Goal: Download file/media

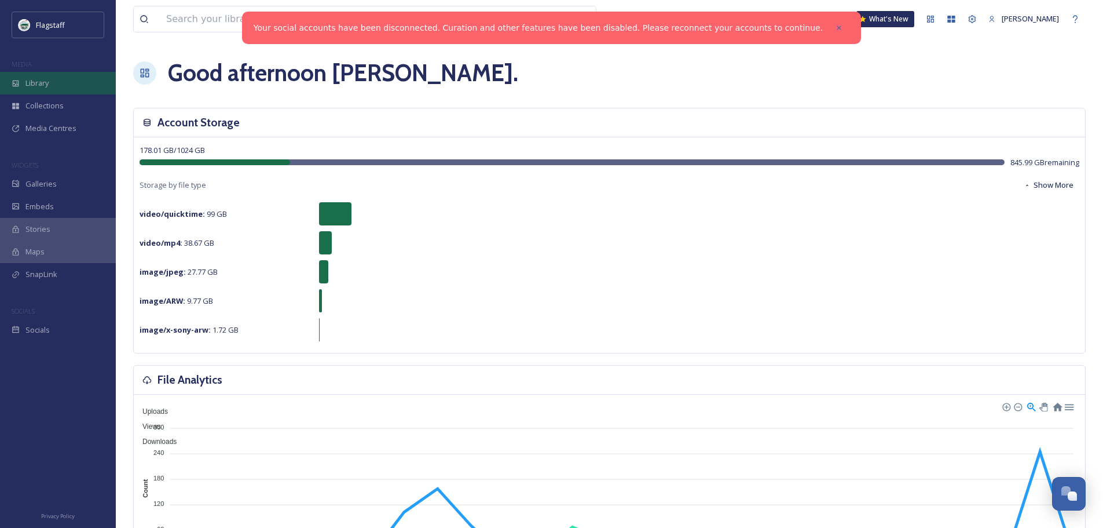
click at [38, 82] on span "Library" at bounding box center [36, 83] width 23 height 11
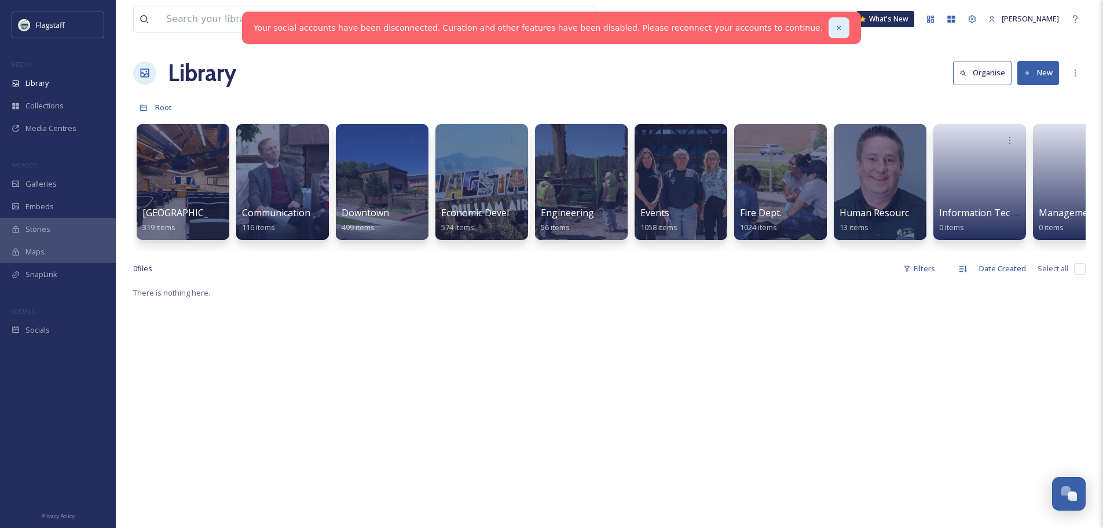
click at [835, 27] on icon at bounding box center [839, 28] width 8 height 8
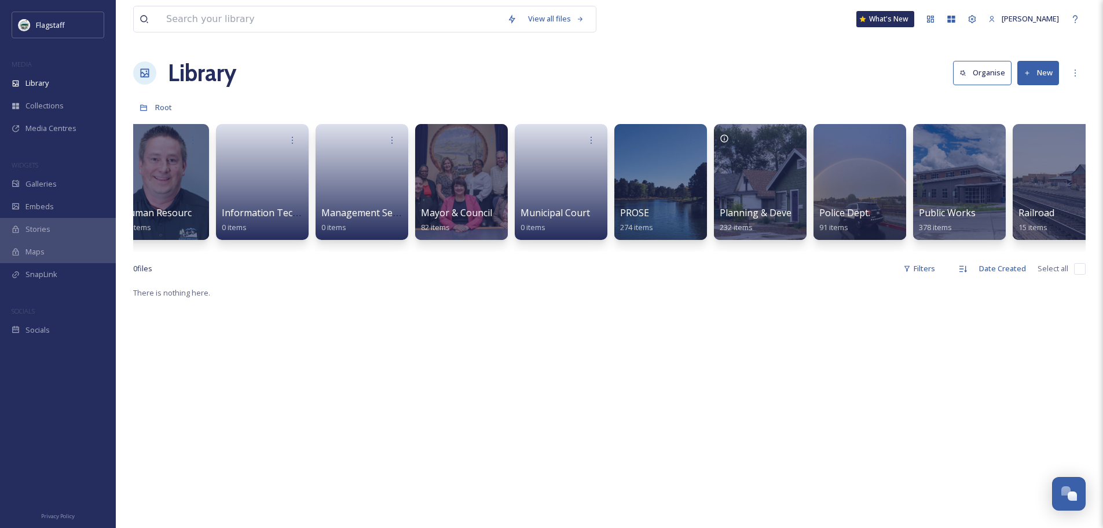
scroll to position [0, 721]
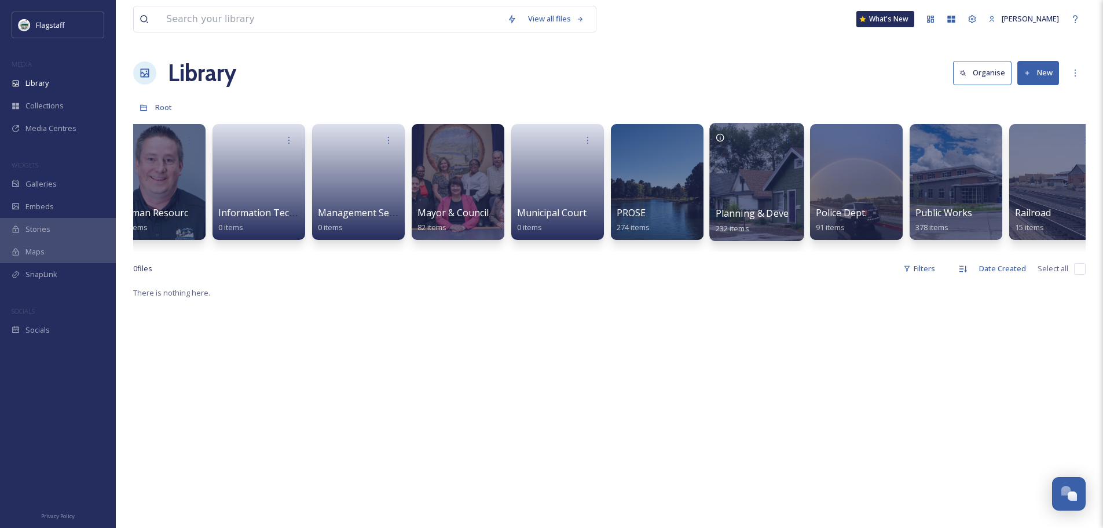
click at [726, 189] on div at bounding box center [757, 182] width 94 height 118
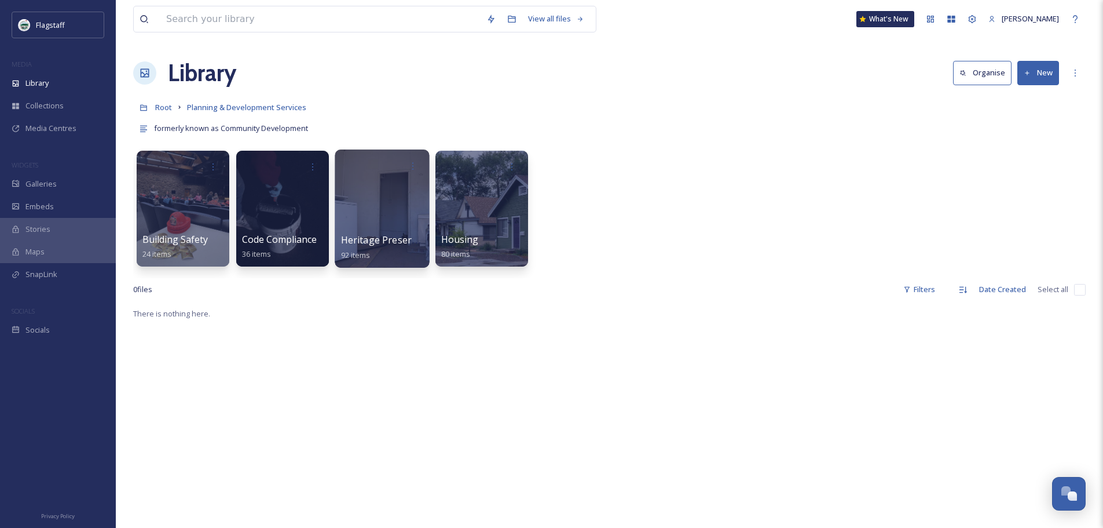
click at [380, 237] on span "Heritage Preservation" at bounding box center [390, 239] width 98 height 13
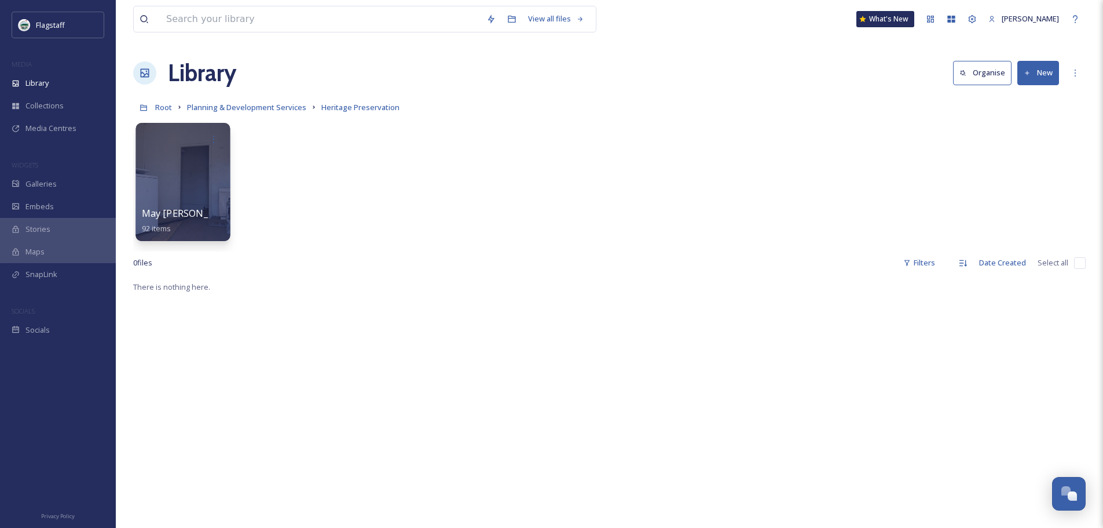
click at [207, 212] on span "May [PERSON_NAME] House" at bounding box center [206, 213] width 128 height 13
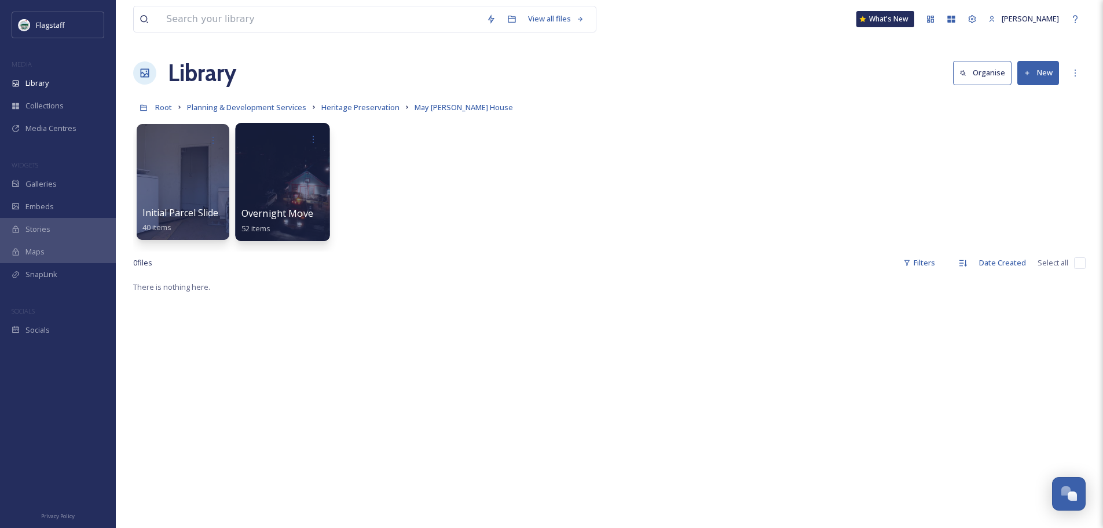
click at [264, 214] on span "Overnight Move" at bounding box center [278, 213] width 72 height 13
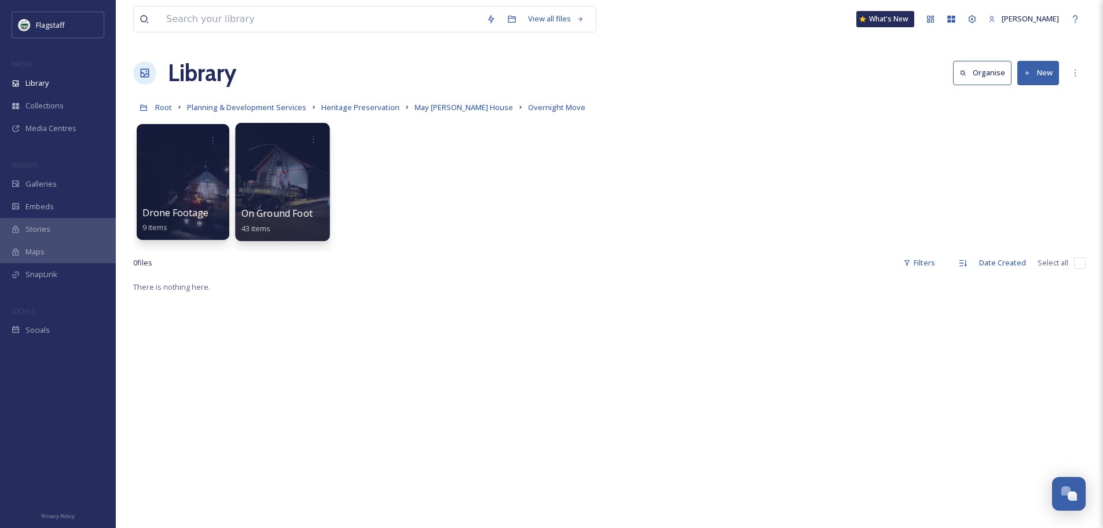
click at [279, 211] on span "On Ground Footage" at bounding box center [286, 213] width 88 height 13
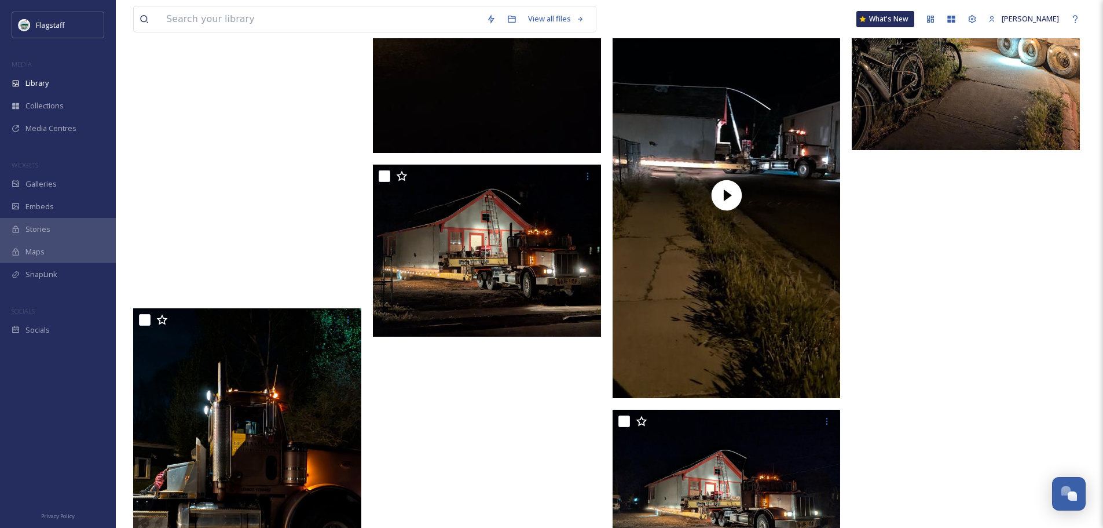
scroll to position [2387, 0]
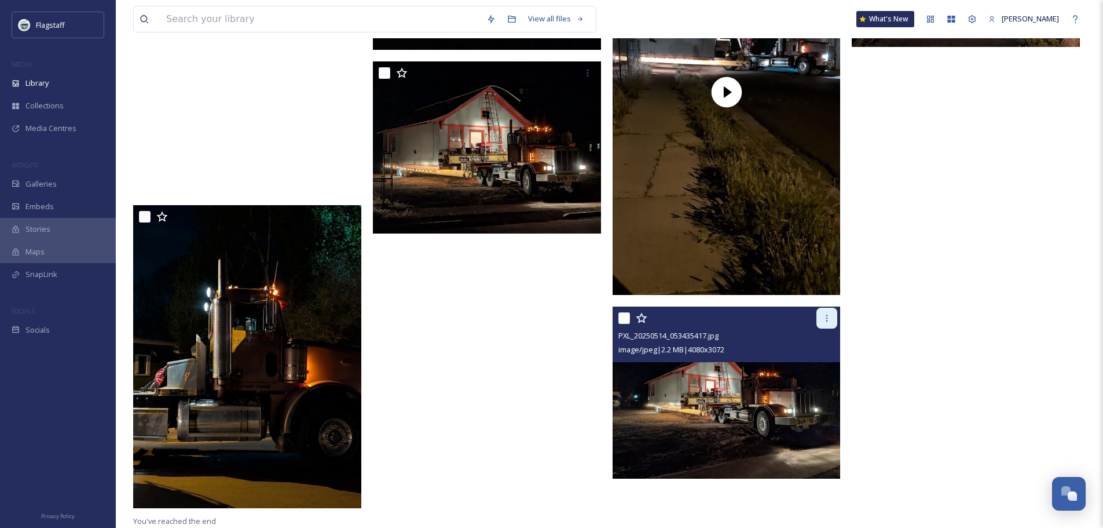
click at [827, 323] on icon at bounding box center [826, 317] width 9 height 9
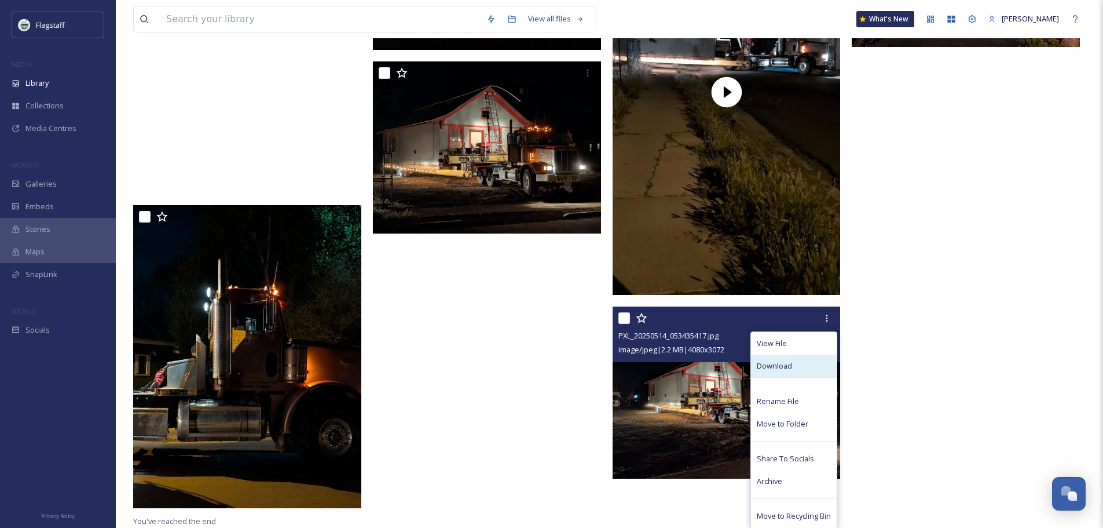
click at [808, 363] on div "Download" at bounding box center [794, 365] width 86 height 23
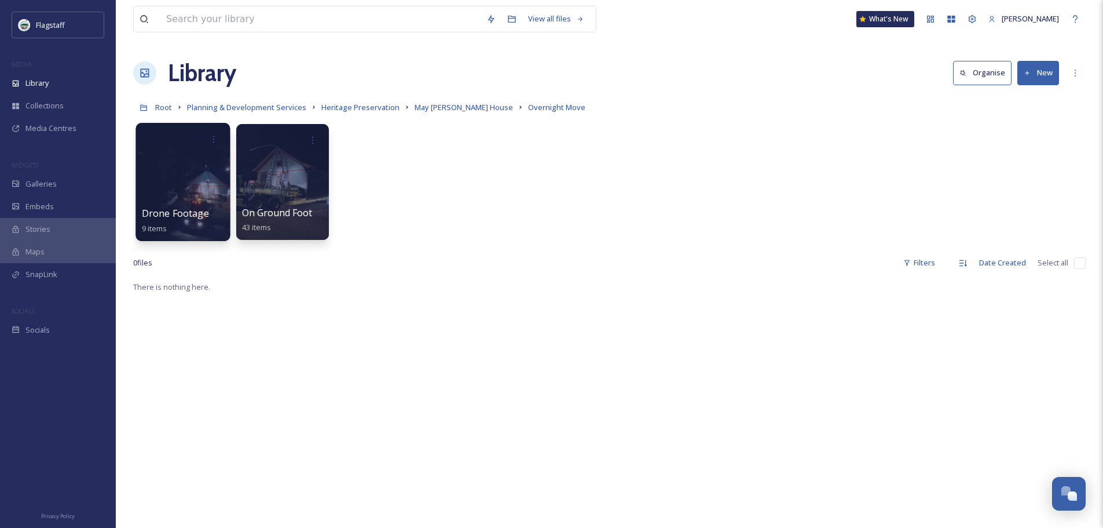
drag, startPoint x: 200, startPoint y: 188, endPoint x: 185, endPoint y: 199, distance: 19.1
click at [185, 199] on div at bounding box center [183, 182] width 94 height 118
